Goal: Task Accomplishment & Management: Use online tool/utility

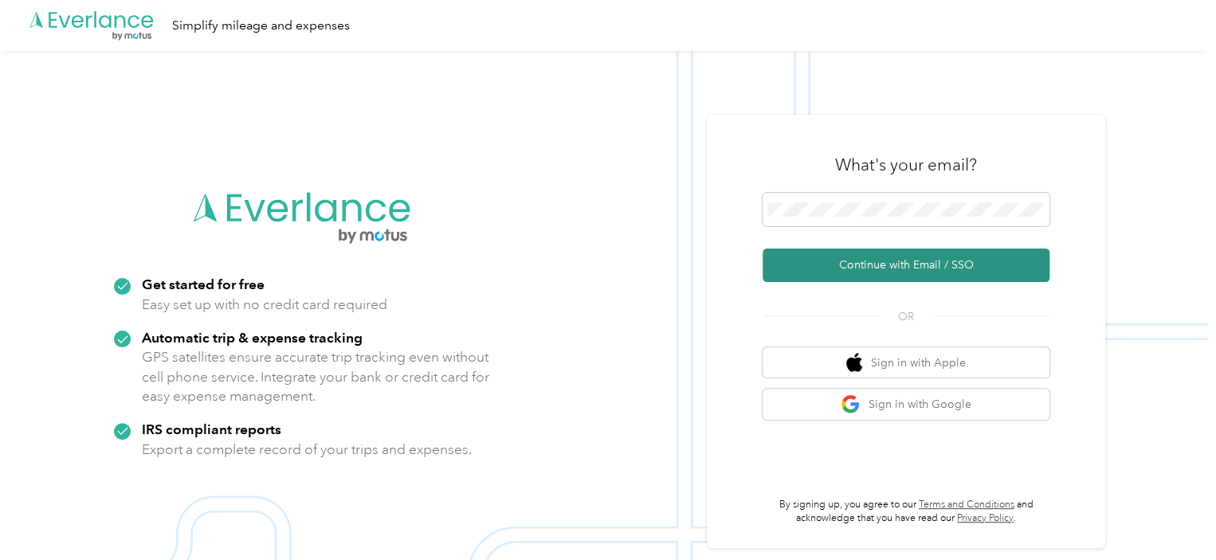
click at [897, 265] on button "Continue with Email / SSO" at bounding box center [906, 265] width 287 height 33
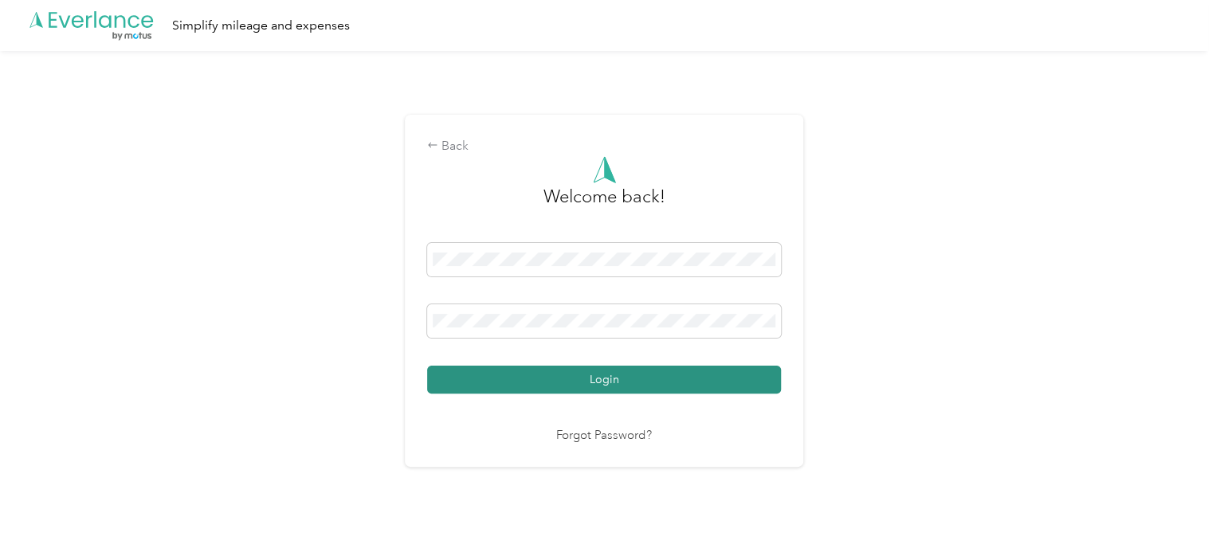
click at [562, 374] on button "Login" at bounding box center [604, 380] width 354 height 28
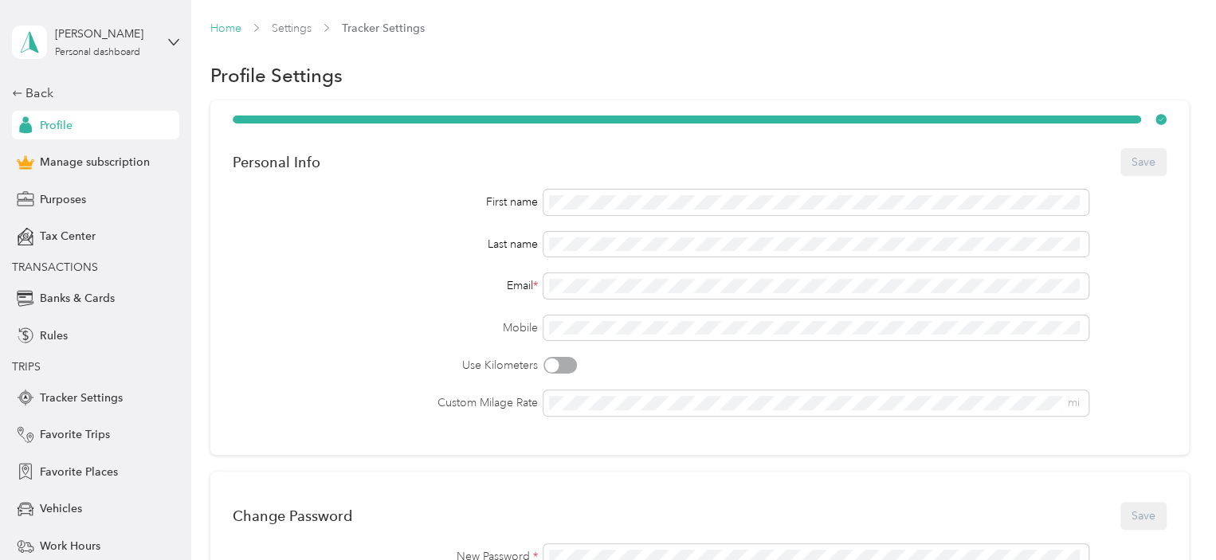
click at [222, 25] on link "Home" at bounding box center [225, 29] width 31 height 14
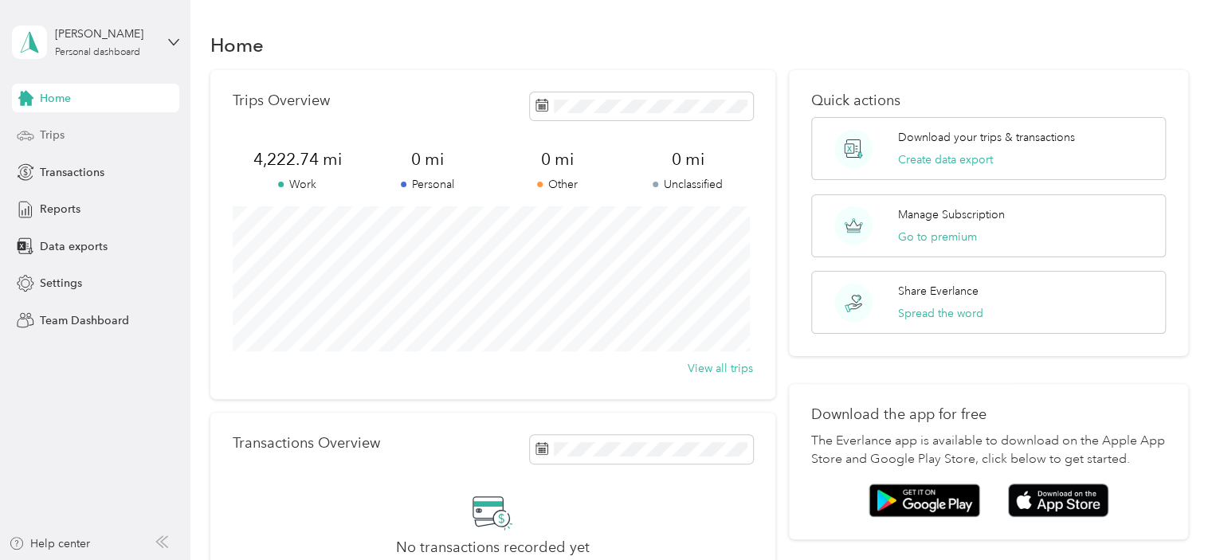
click at [46, 130] on span "Trips" at bounding box center [52, 135] width 25 height 17
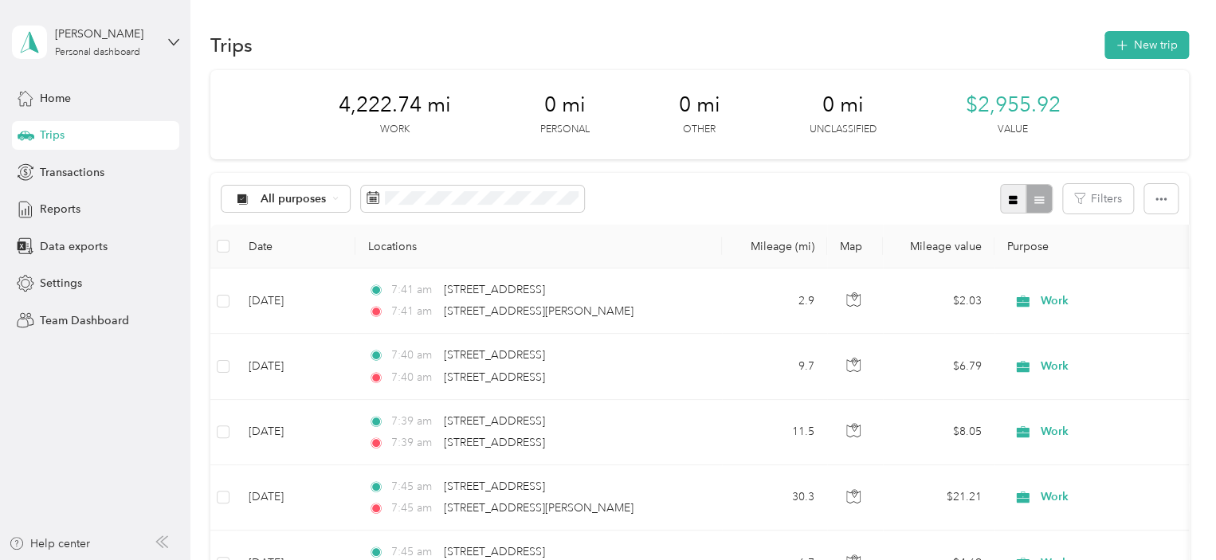
click at [1003, 194] on button "button" at bounding box center [1013, 198] width 27 height 29
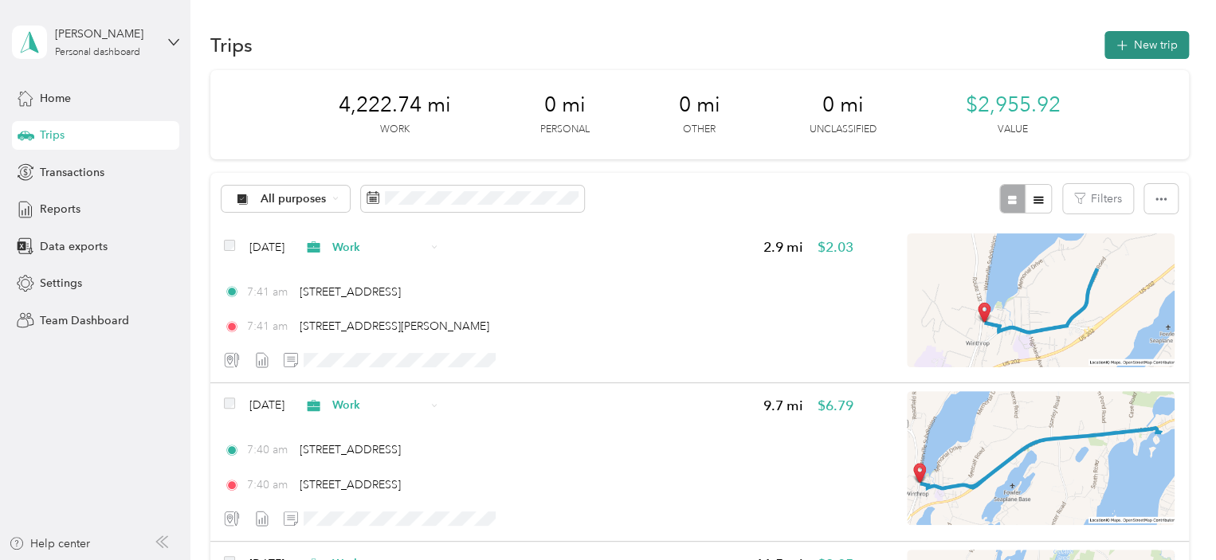
click at [1134, 45] on button "New trip" at bounding box center [1147, 45] width 84 height 28
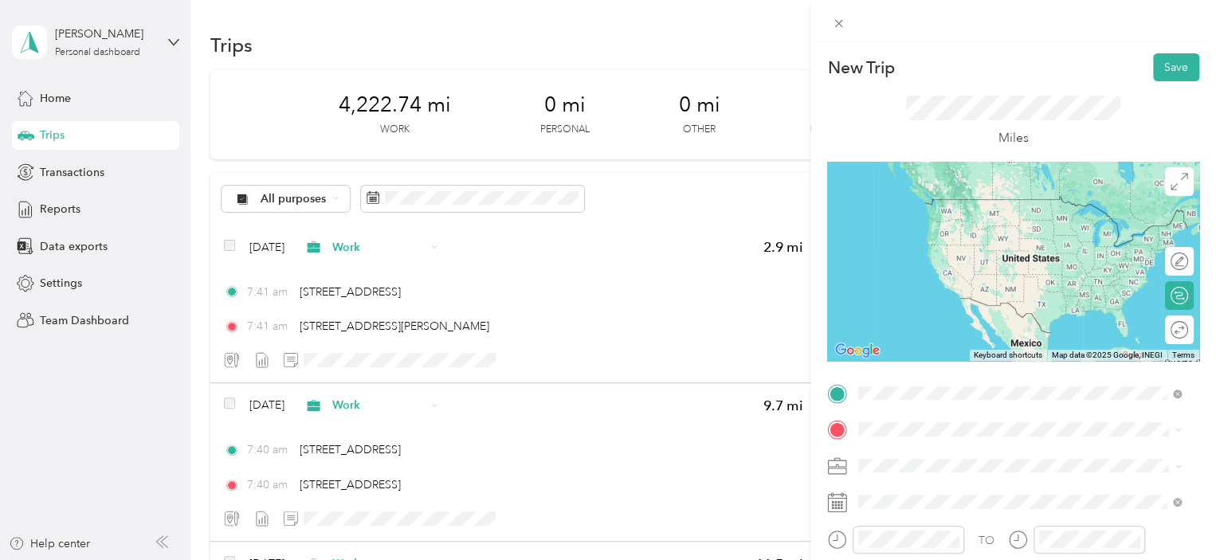
click at [943, 200] on span "[STREET_ADDRESS][US_STATE]" at bounding box center [968, 199] width 159 height 14
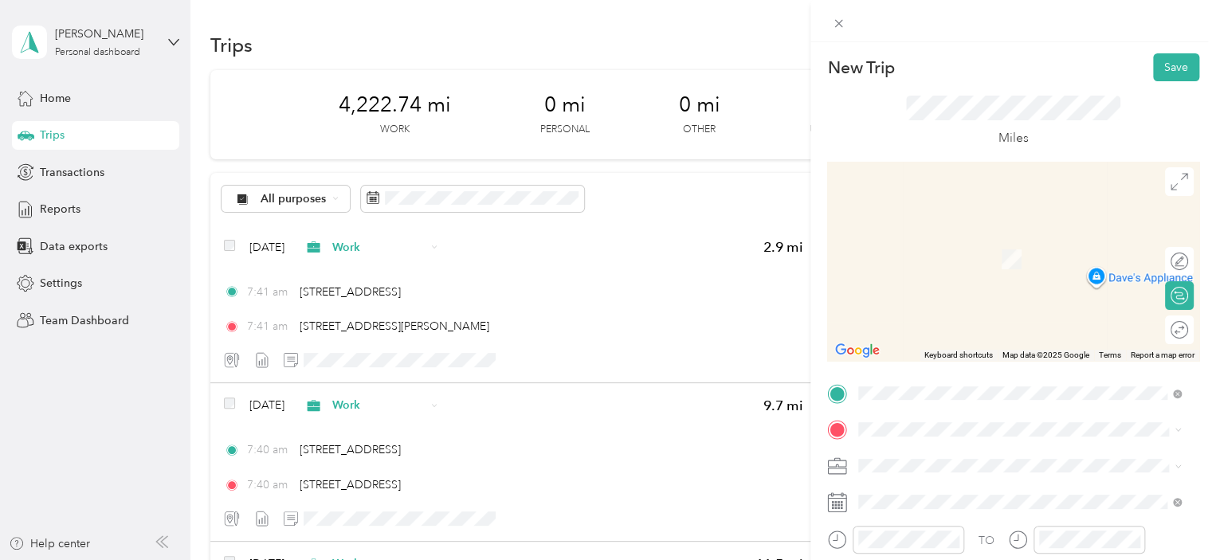
click at [934, 257] on span "1280 Memorial Drive Winthrop, Maine 04364, United States" at bounding box center [968, 249] width 159 height 14
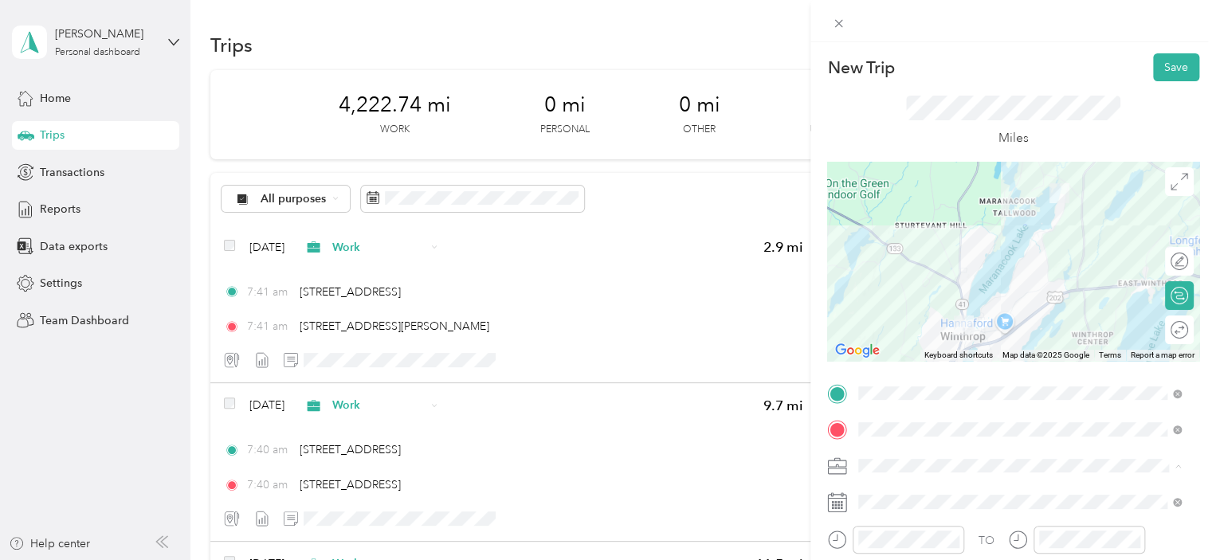
click at [880, 238] on span "Work" at bounding box center [877, 243] width 27 height 14
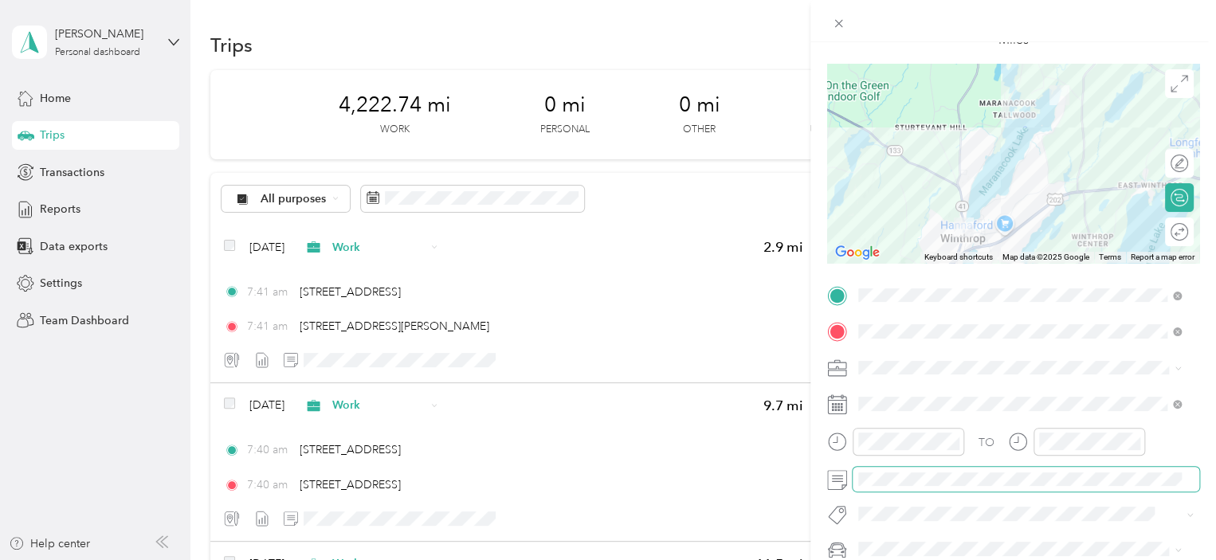
scroll to position [80, 0]
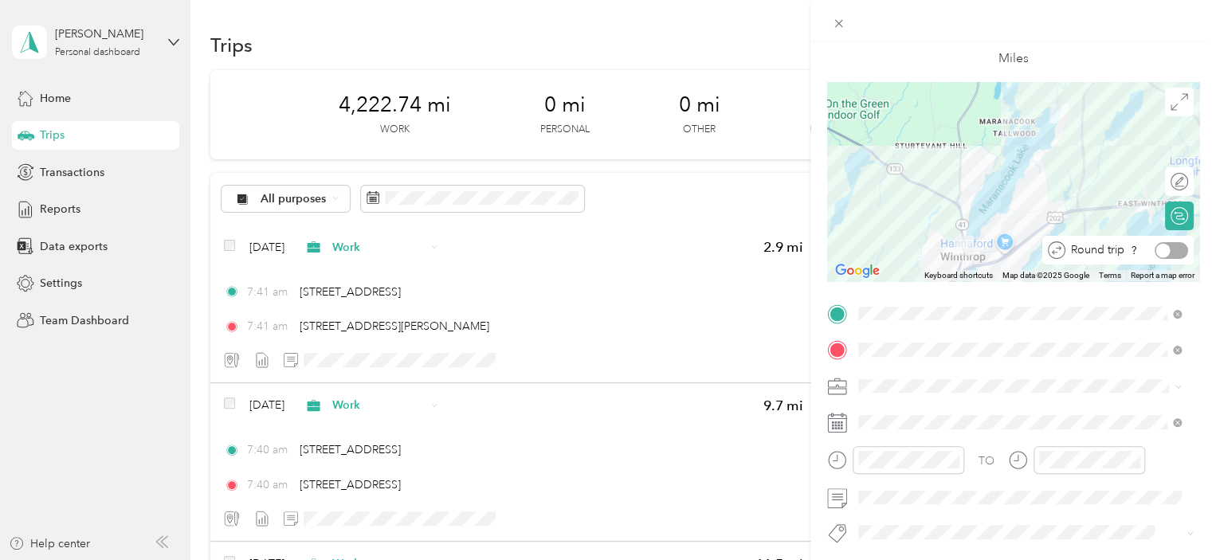
click at [1164, 247] on div at bounding box center [1171, 250] width 33 height 17
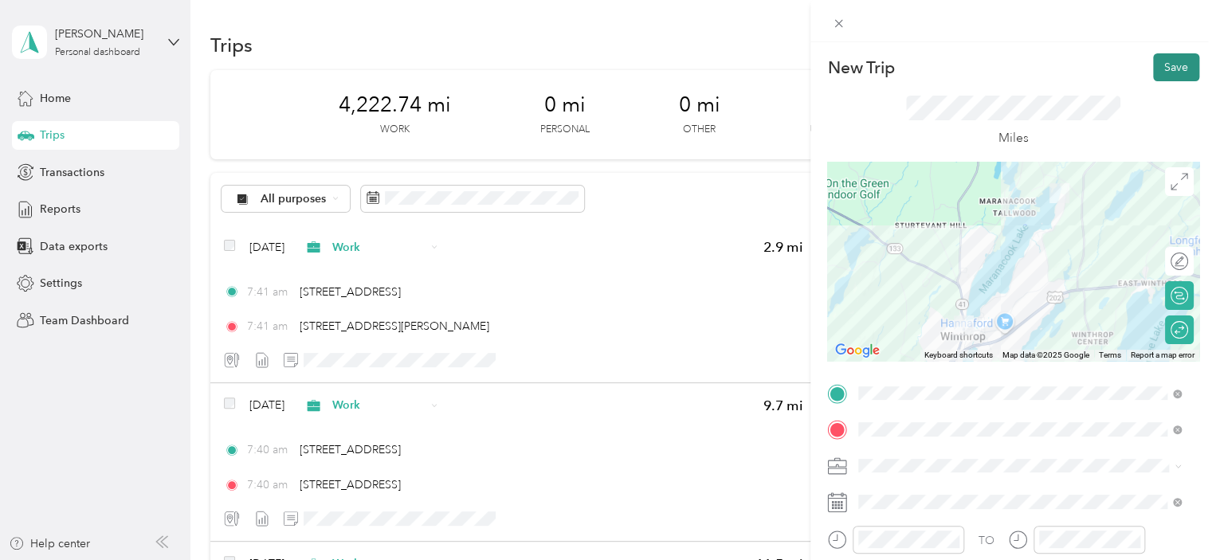
click at [1162, 62] on button "Save" at bounding box center [1176, 67] width 46 height 28
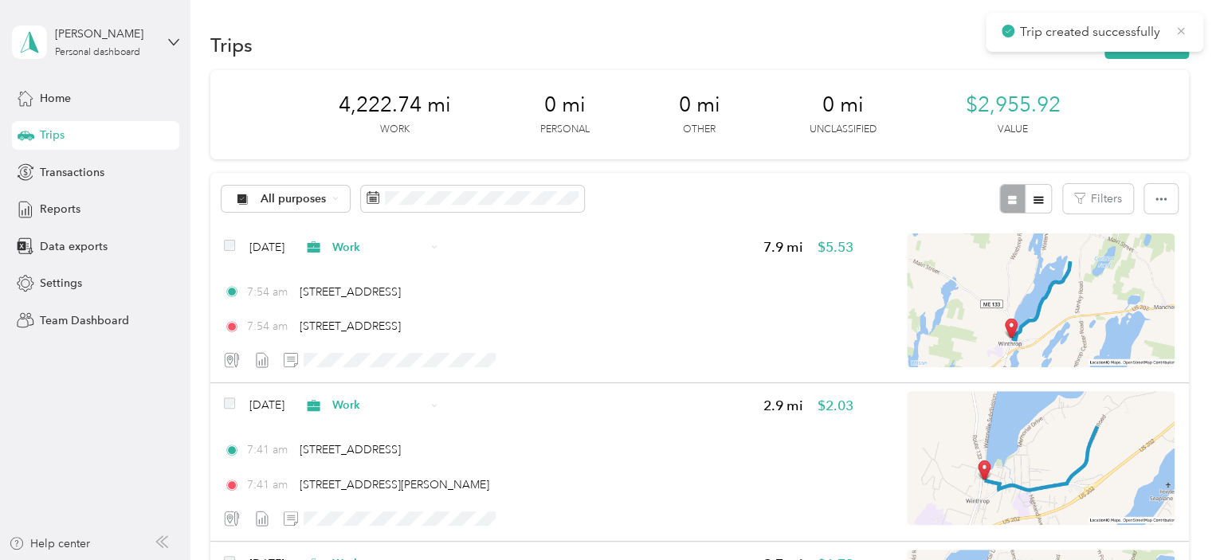
click at [1179, 28] on icon at bounding box center [1181, 31] width 13 height 14
click at [1136, 42] on button "New trip" at bounding box center [1147, 45] width 84 height 28
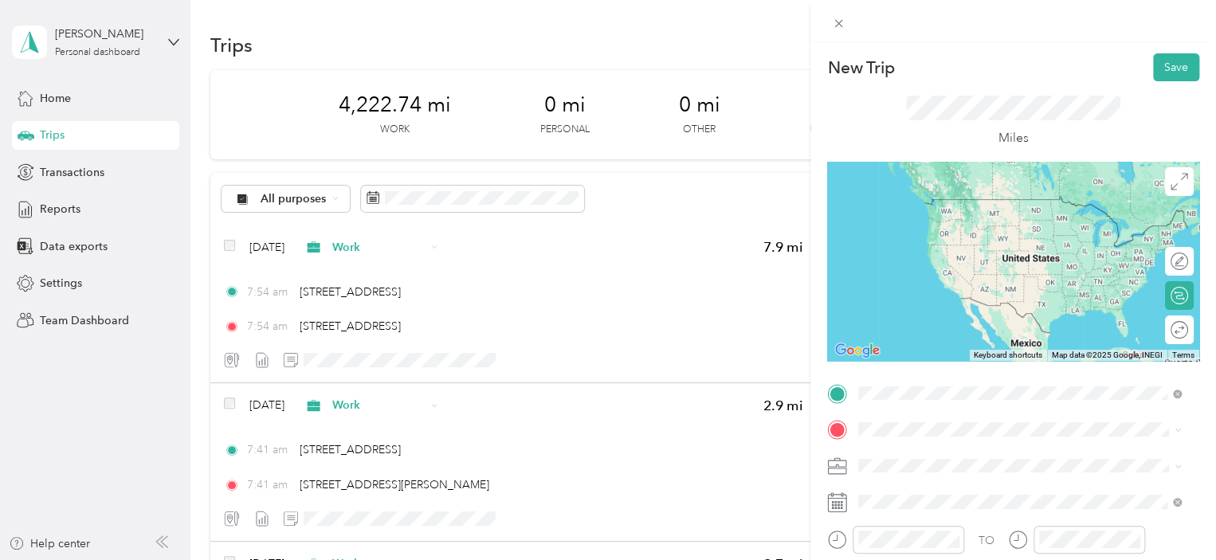
click at [935, 200] on span "[STREET_ADDRESS][US_STATE]" at bounding box center [968, 199] width 159 height 14
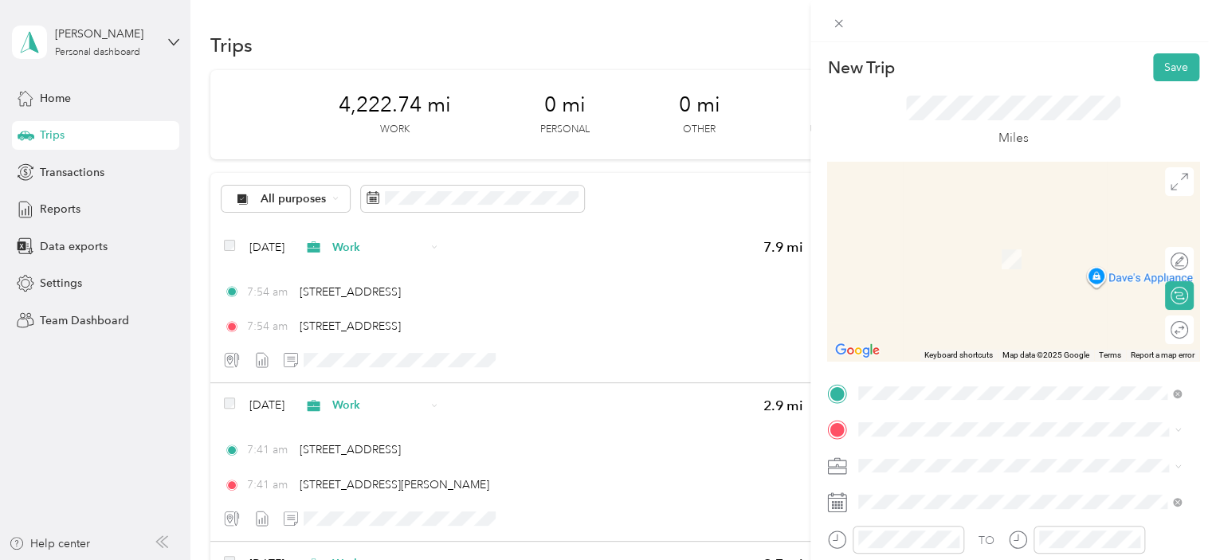
click at [921, 237] on span "196 Metcalf Road Winthrop, Maine 04364, United States" at bounding box center [1013, 229] width 248 height 14
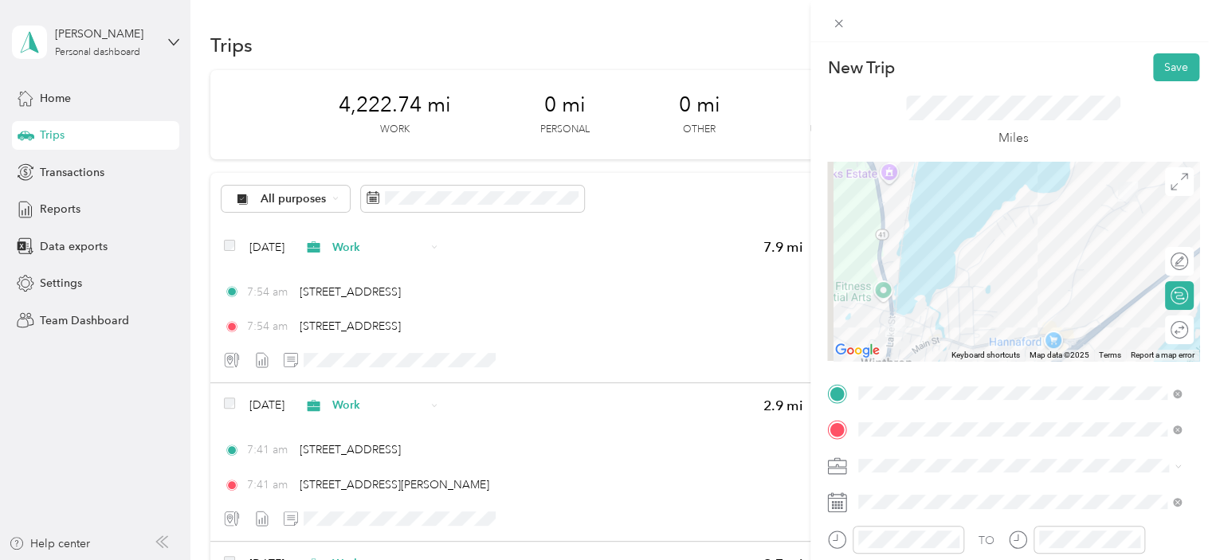
click at [877, 238] on span "Work" at bounding box center [877, 235] width 27 height 14
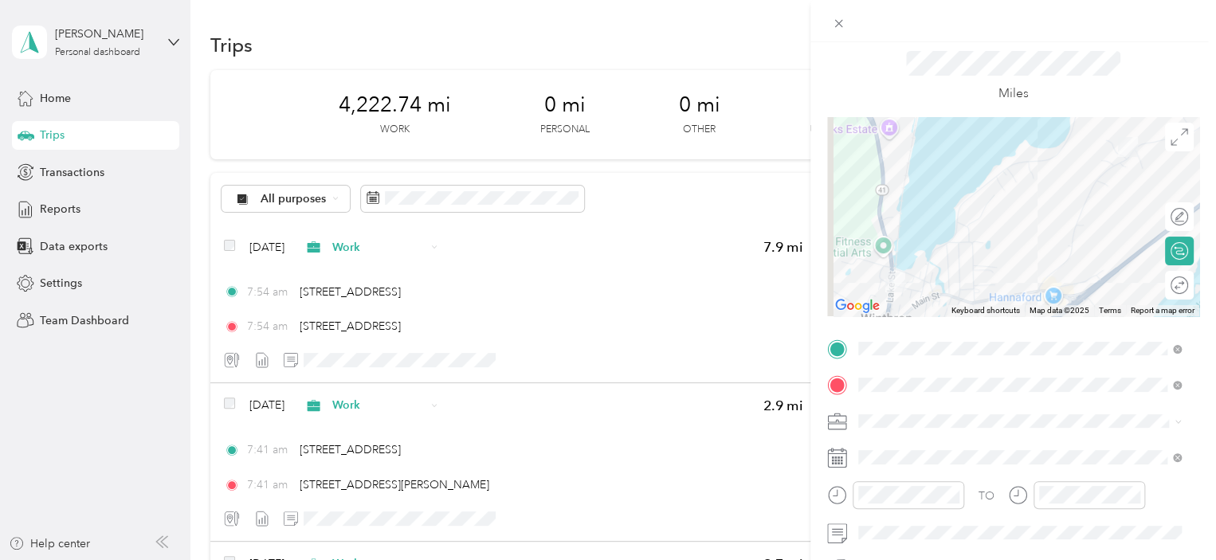
scroll to position [159, 0]
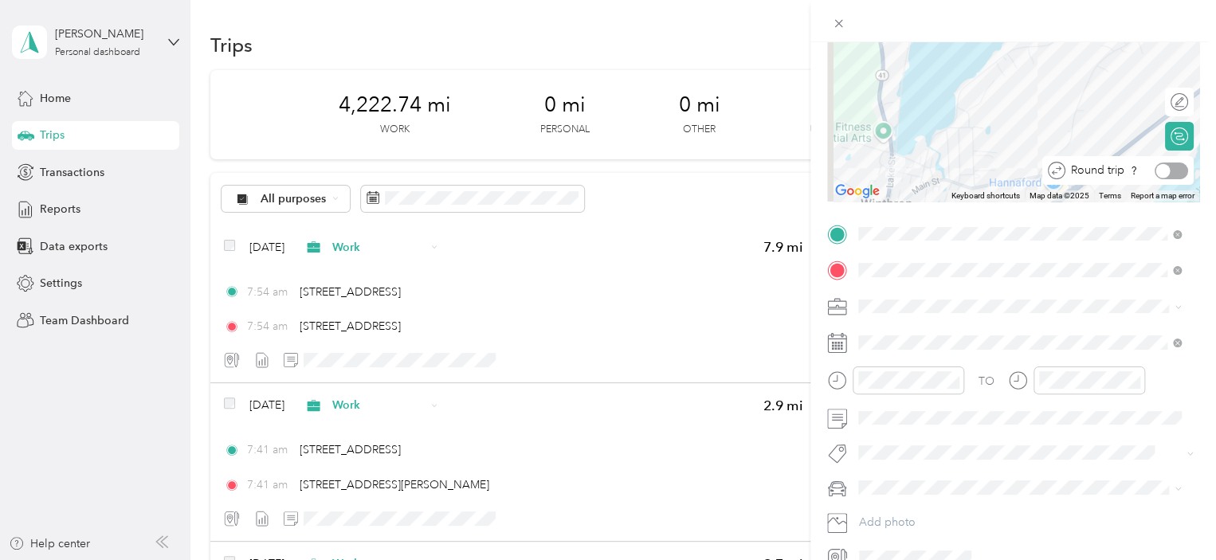
click at [1159, 165] on div at bounding box center [1171, 171] width 33 height 17
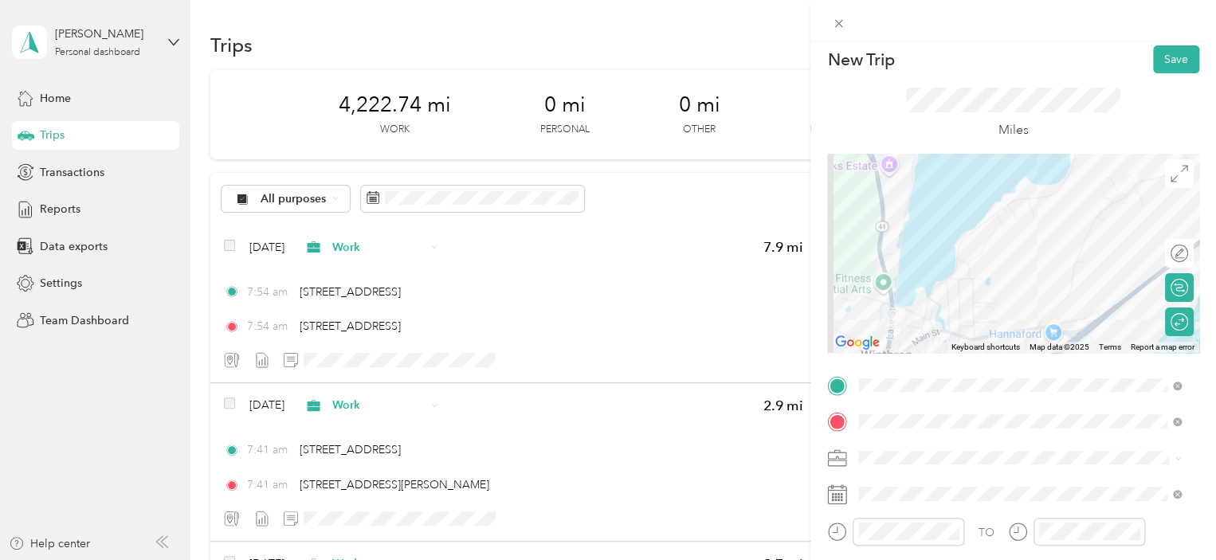
scroll to position [0, 0]
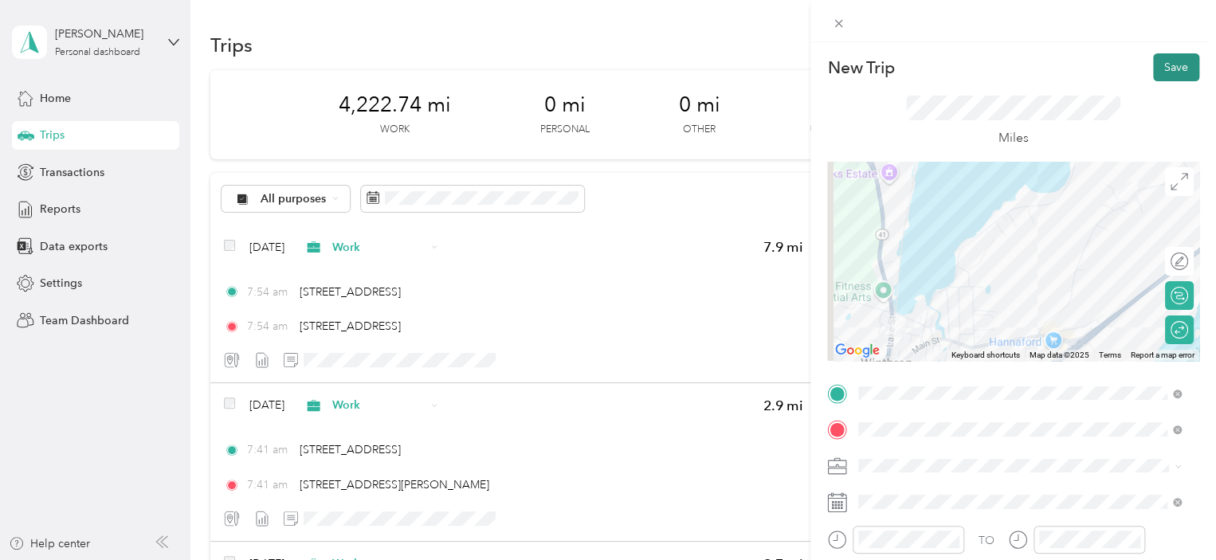
click at [1160, 62] on button "Save" at bounding box center [1176, 67] width 46 height 28
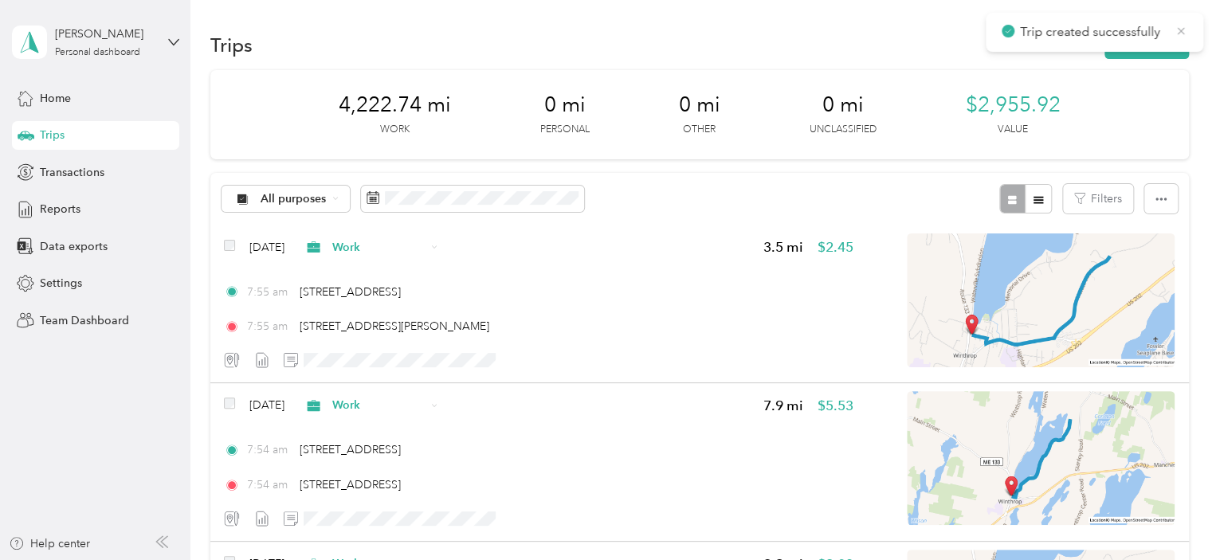
click at [1180, 31] on icon at bounding box center [1181, 31] width 13 height 14
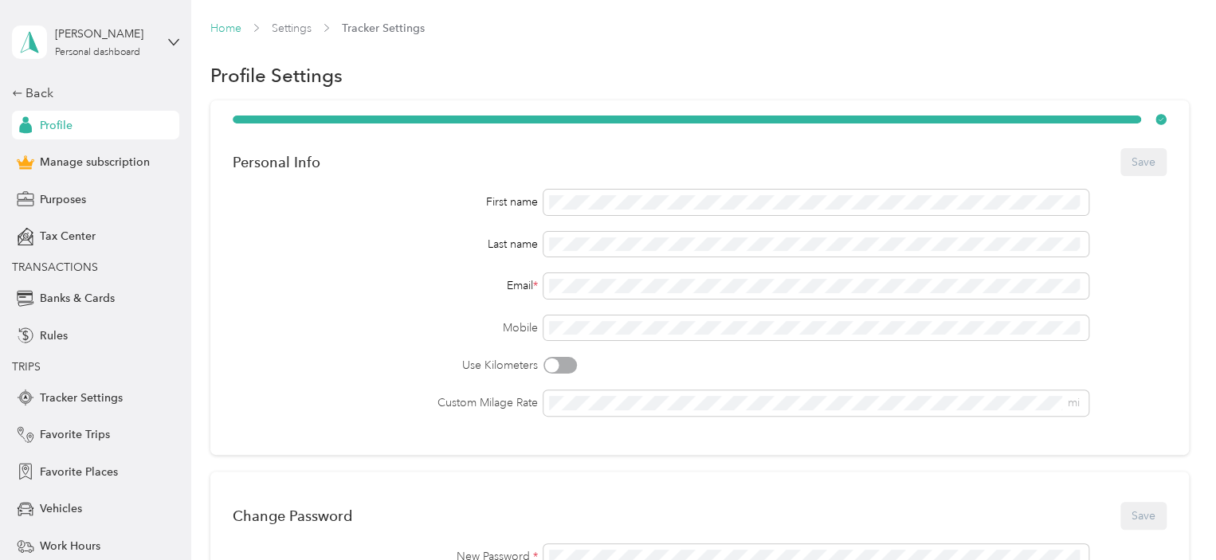
click at [223, 26] on link "Home" at bounding box center [225, 29] width 31 height 14
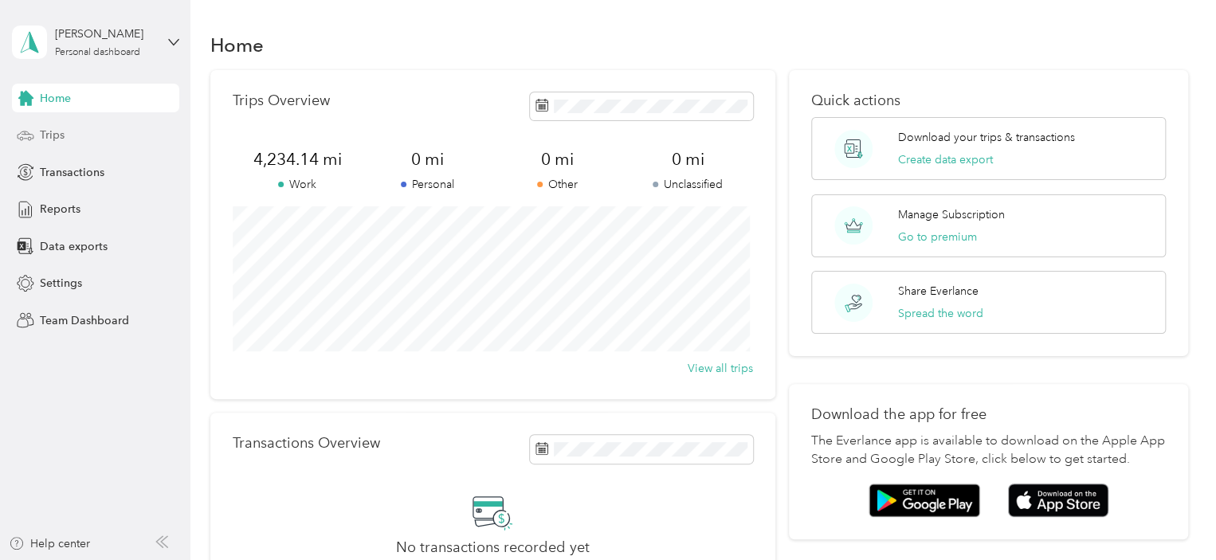
click at [49, 130] on span "Trips" at bounding box center [52, 135] width 25 height 17
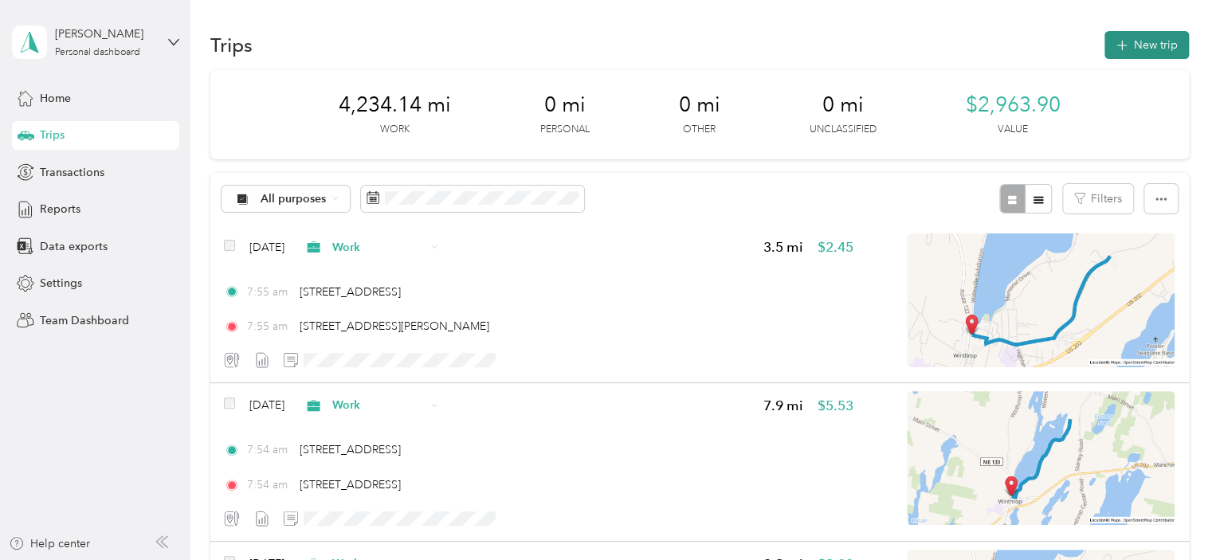
click at [1141, 37] on button "New trip" at bounding box center [1147, 45] width 84 height 28
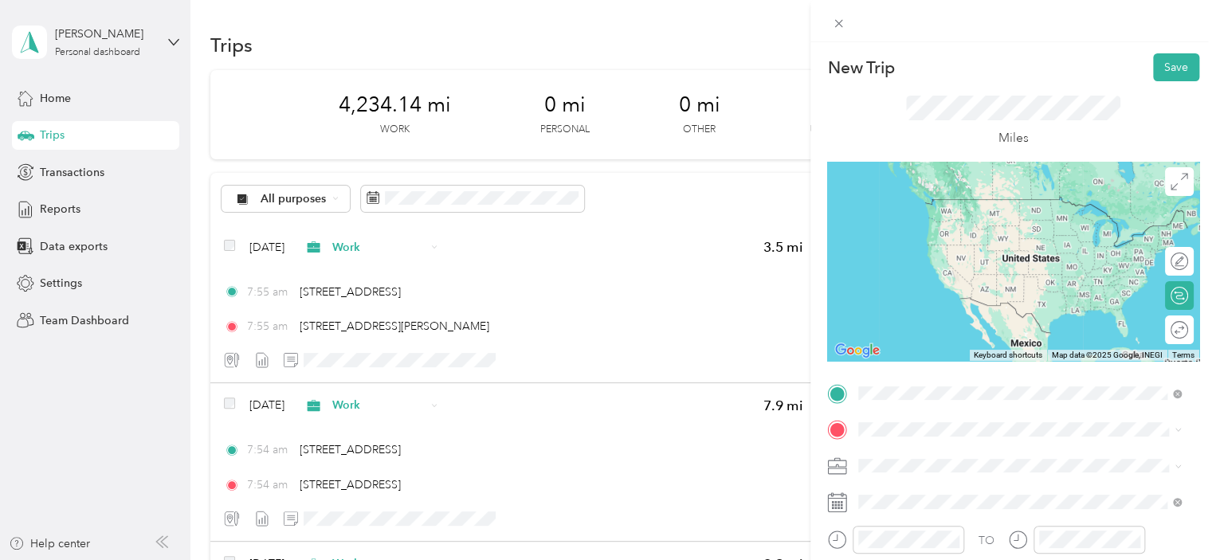
click at [925, 200] on span "[STREET_ADDRESS][US_STATE]" at bounding box center [968, 199] width 159 height 14
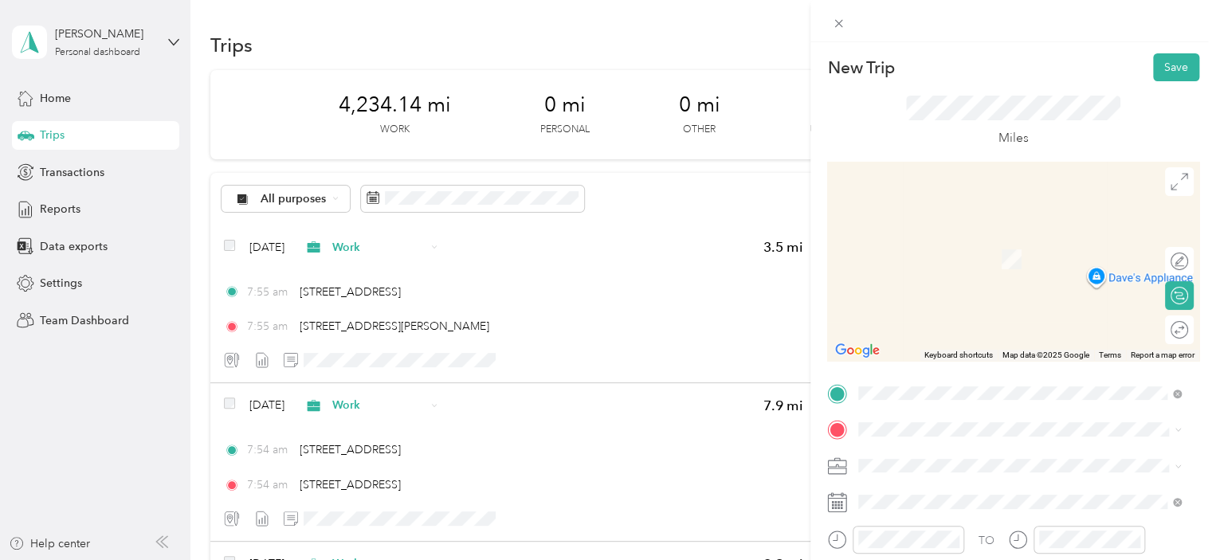
click at [936, 238] on span "[STREET_ADDRESS][US_STATE]" at bounding box center [968, 231] width 159 height 14
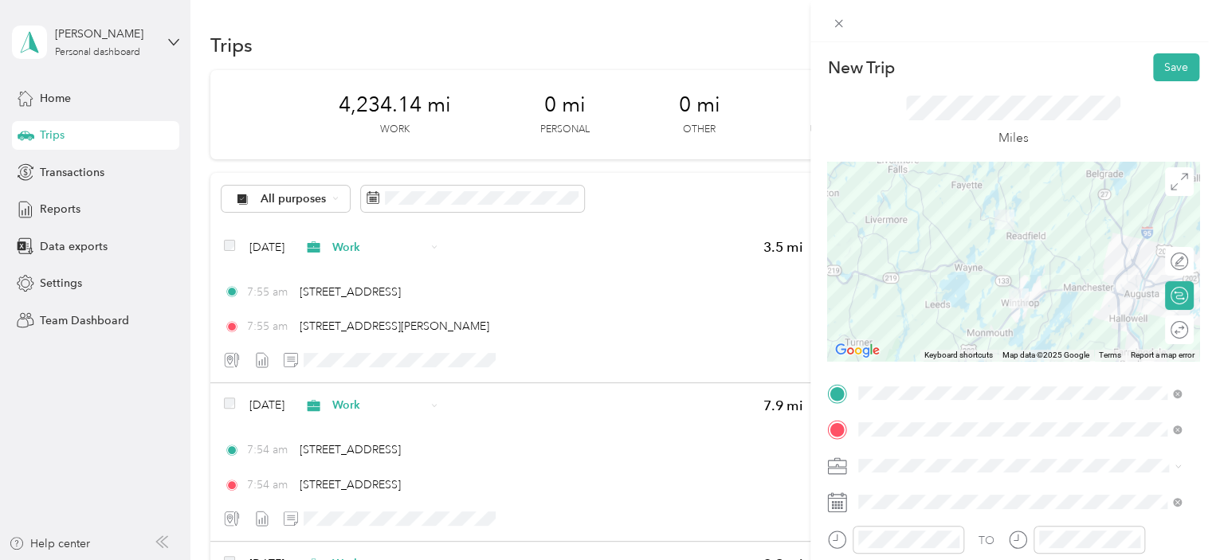
click at [875, 236] on span "Work" at bounding box center [877, 237] width 27 height 14
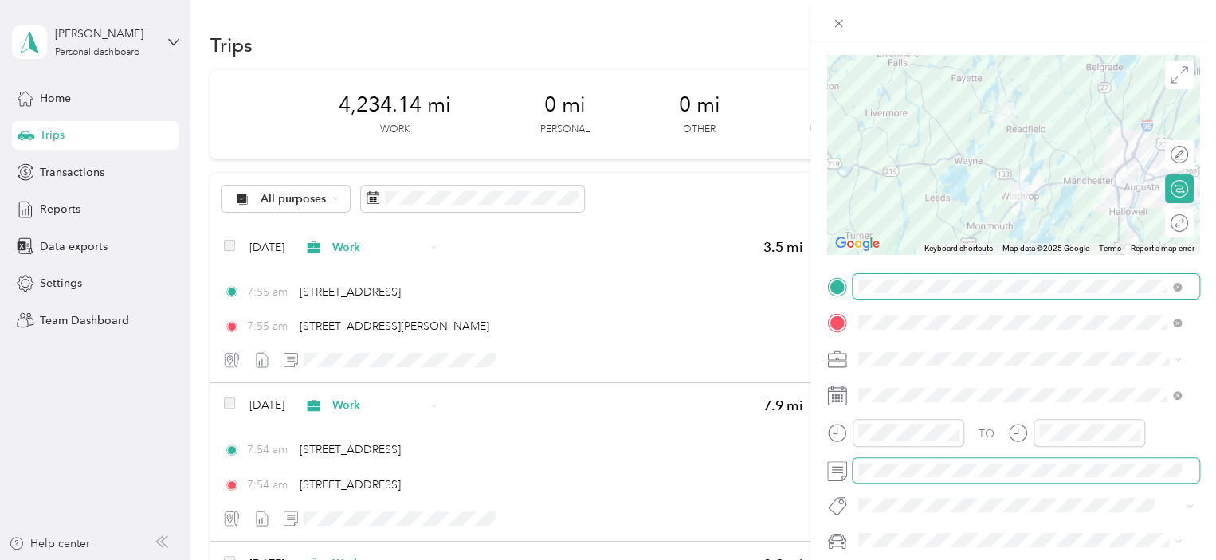
scroll to position [80, 0]
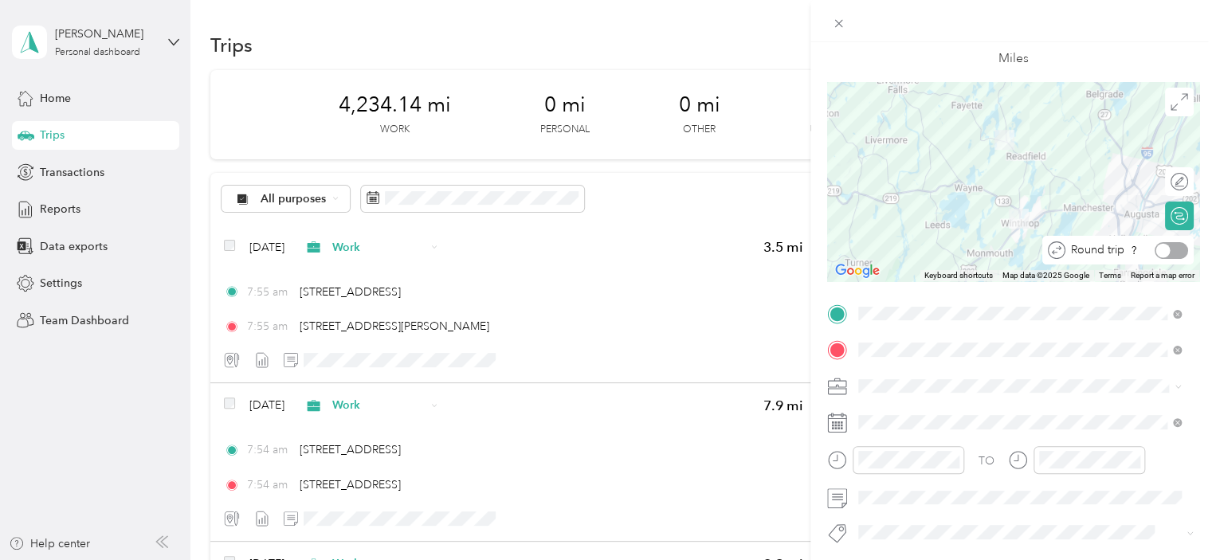
click at [1157, 246] on div at bounding box center [1171, 250] width 33 height 17
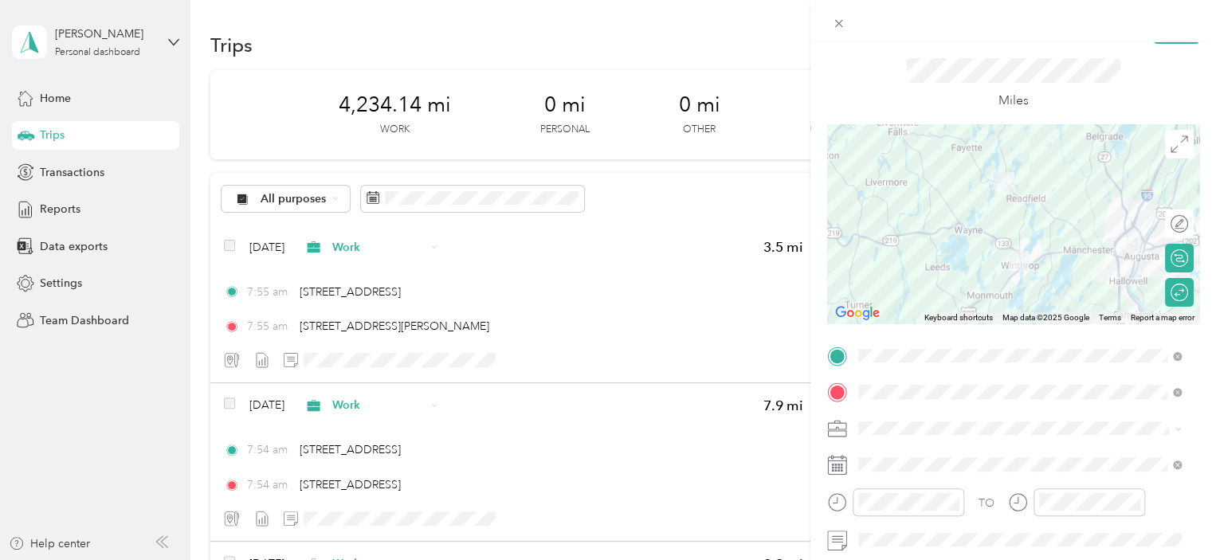
scroll to position [0, 0]
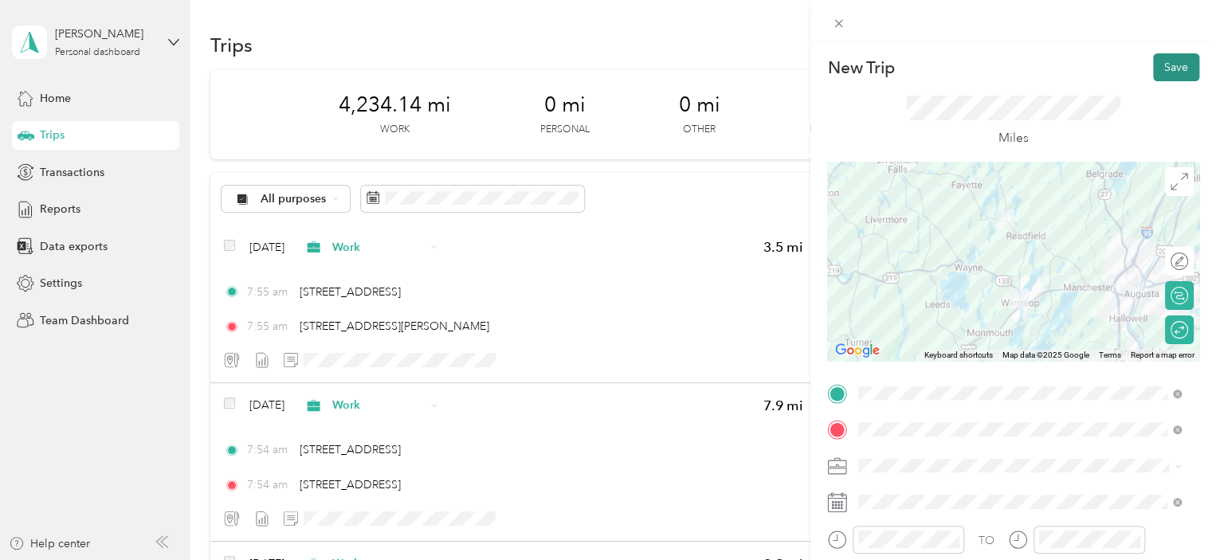
click at [1164, 61] on button "Save" at bounding box center [1176, 67] width 46 height 28
